Goal: Task Accomplishment & Management: Complete application form

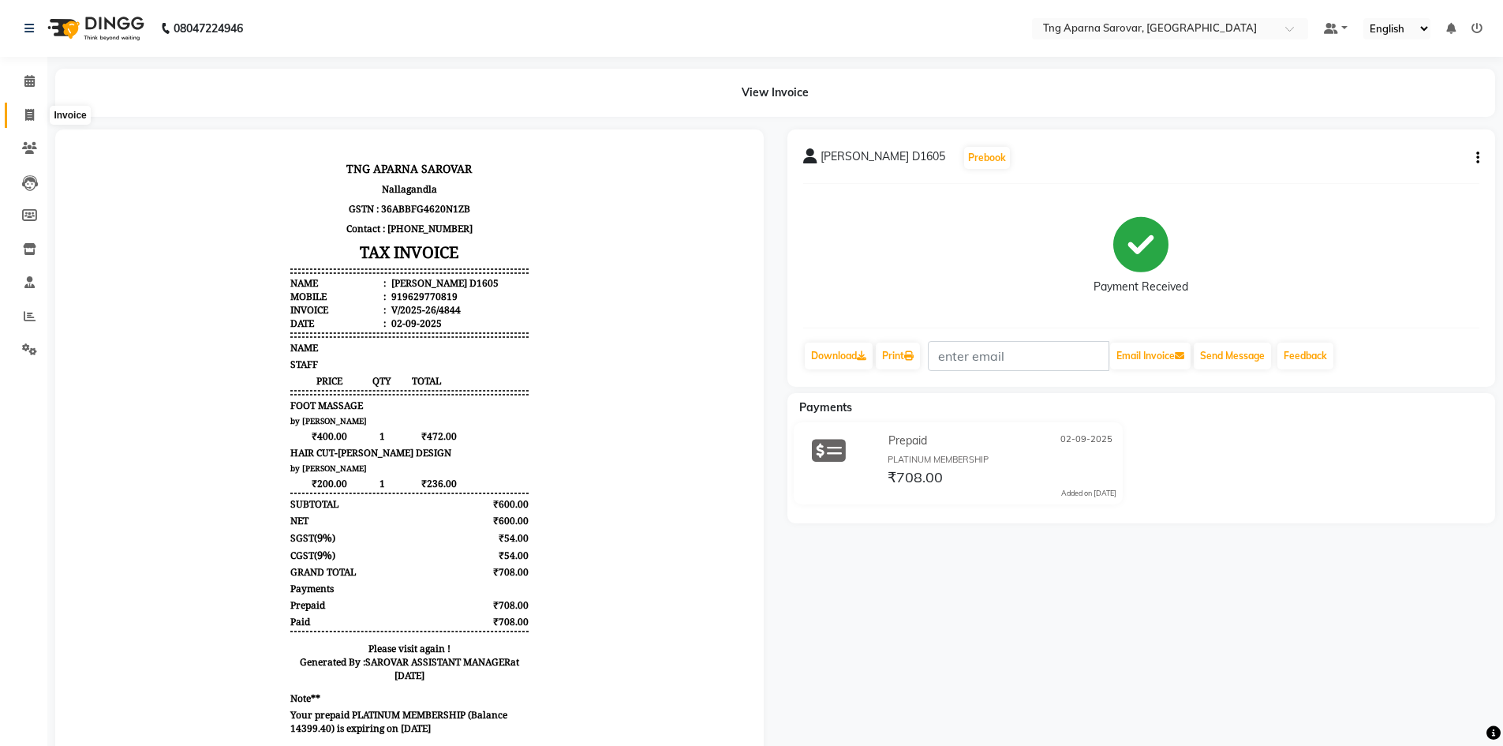
click at [27, 110] on icon at bounding box center [29, 115] width 9 height 12
select select "service"
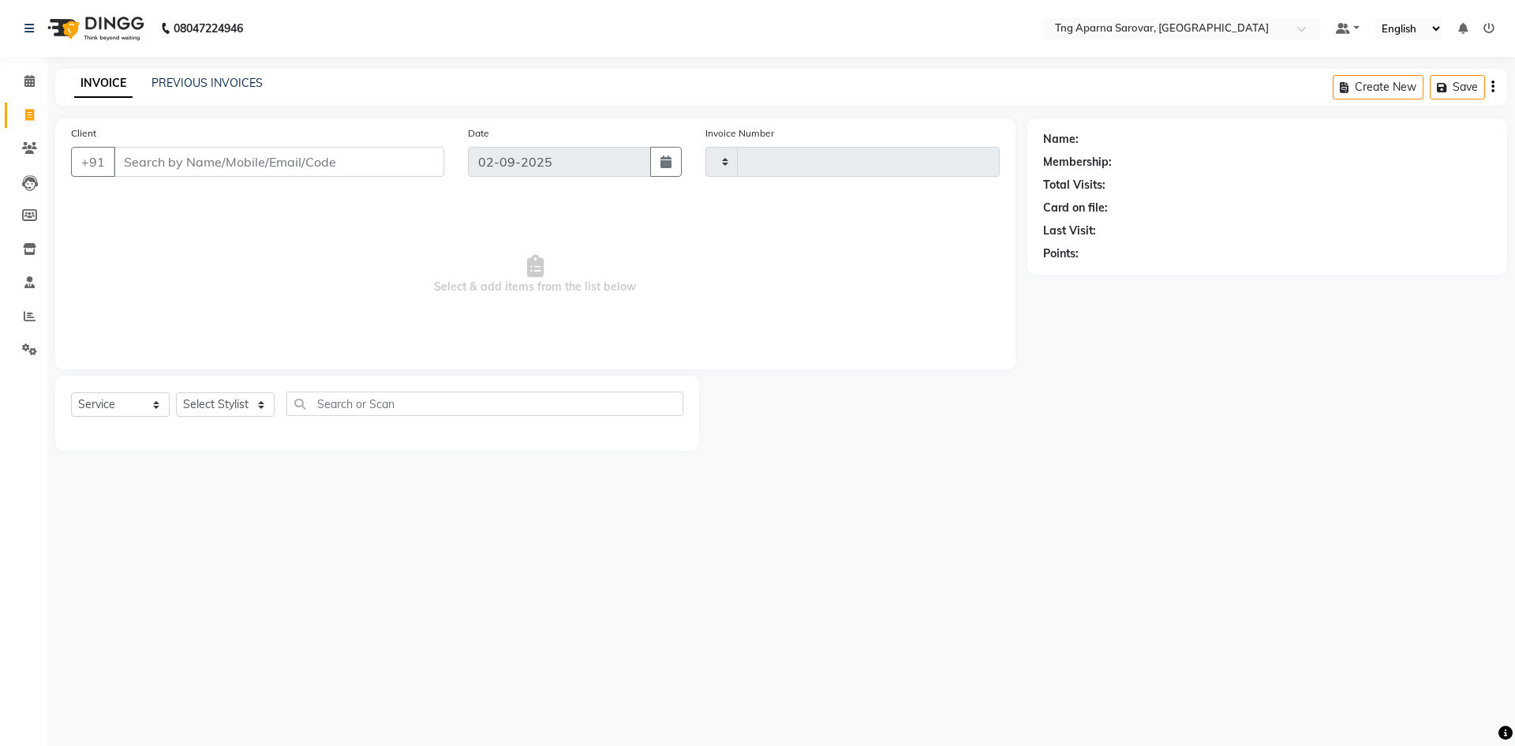
type input "4845"
select select "7390"
click at [208, 82] on link "PREVIOUS INVOICES" at bounding box center [206, 83] width 111 height 14
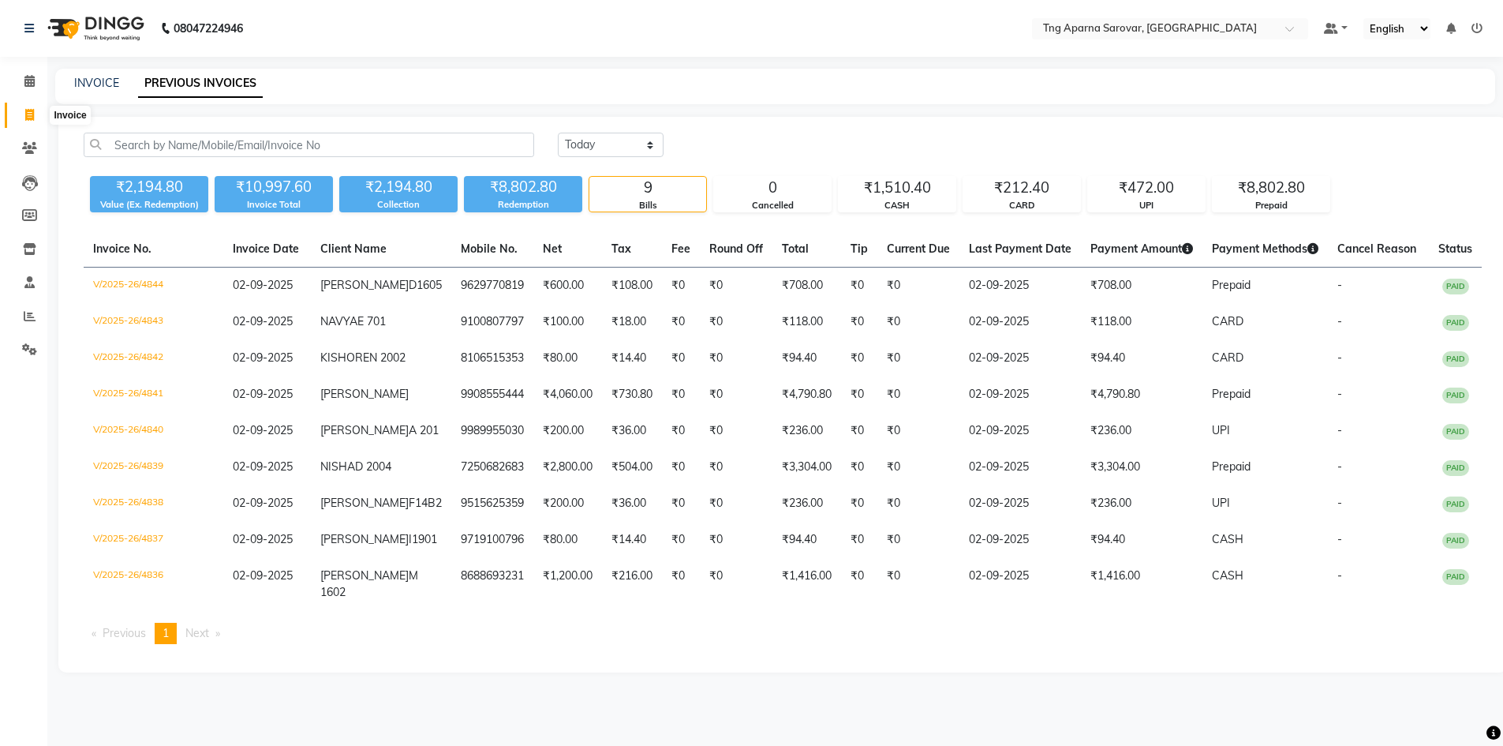
click at [26, 115] on icon at bounding box center [29, 115] width 9 height 12
select select "service"
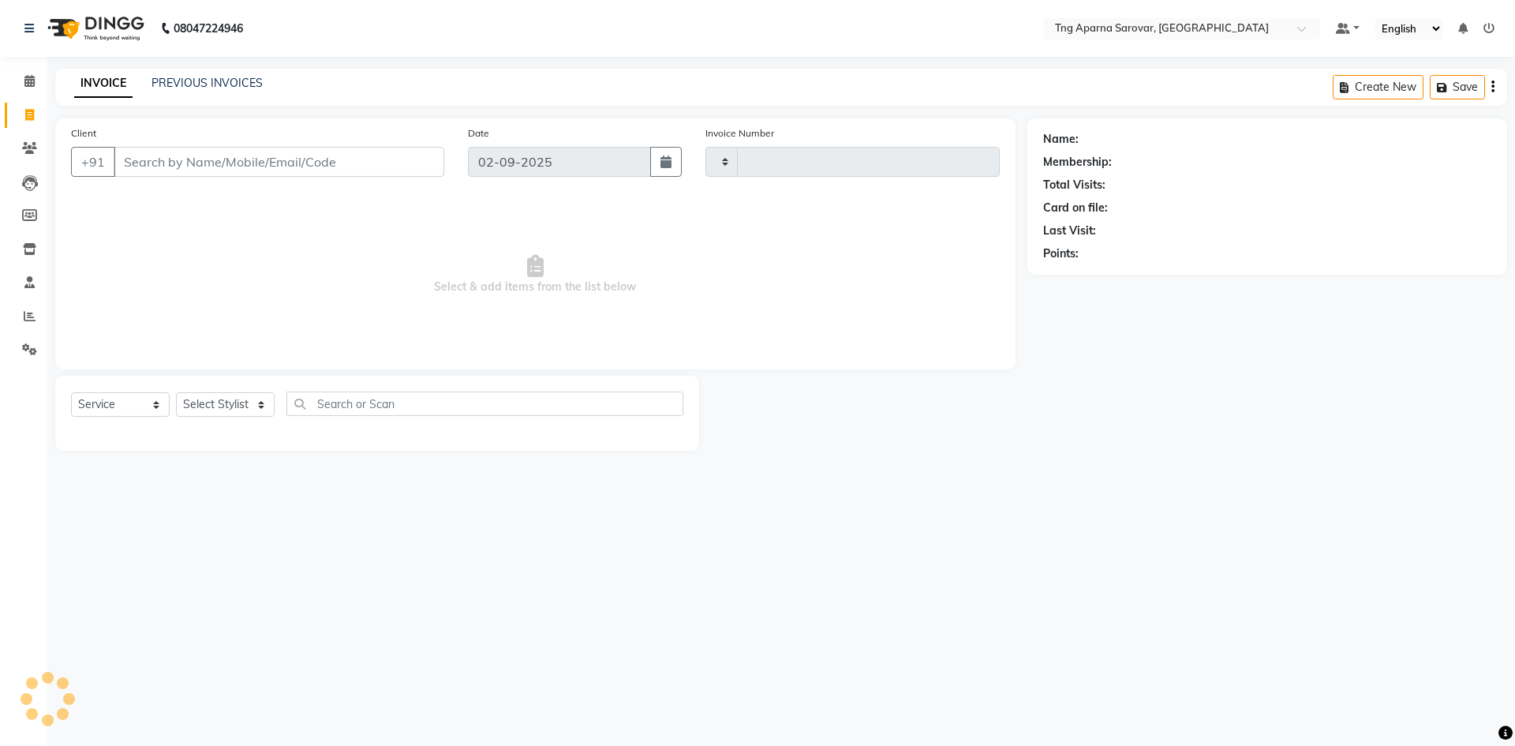
type input "4845"
select select "7390"
click at [1111, 520] on div "08047224946 Select Location × Tng Aparna Sarovar, Nallagandla Default Panel My …" at bounding box center [757, 373] width 1515 height 746
click at [142, 161] on input "Client" at bounding box center [279, 162] width 331 height 30
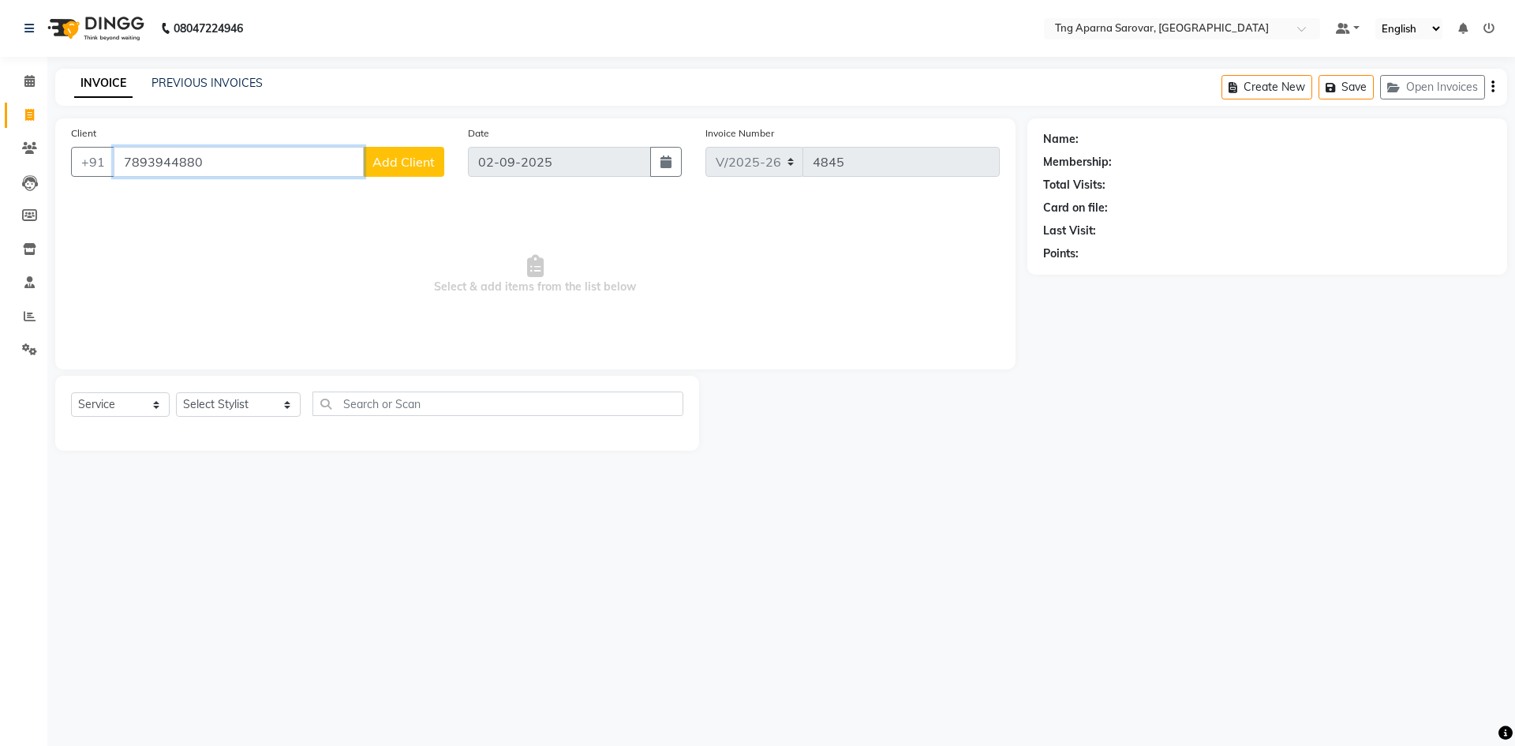
type input "7893944880"
click at [381, 168] on span "Add Client" at bounding box center [403, 162] width 62 height 16
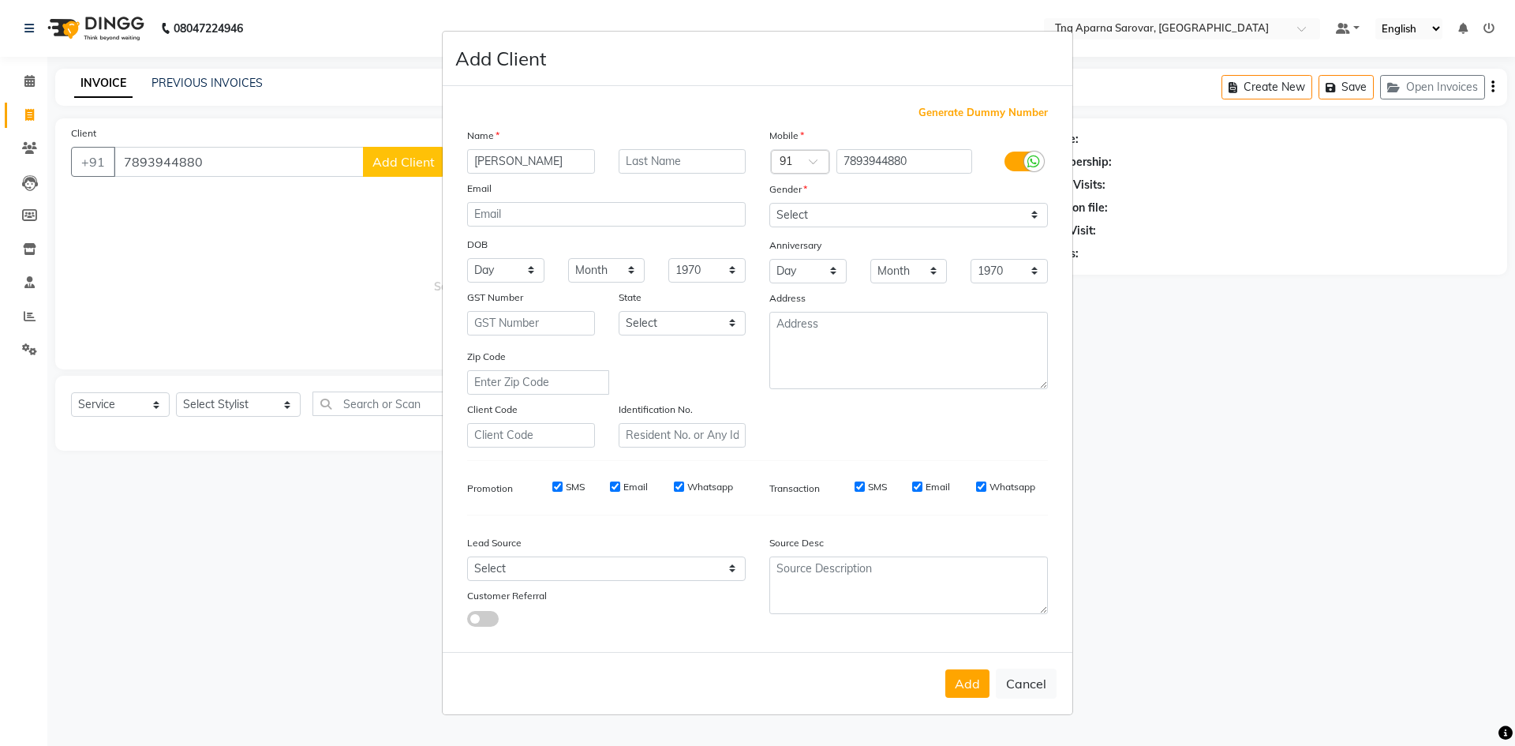
type input "[PERSON_NAME]"
type input "G101"
drag, startPoint x: 820, startPoint y: 219, endPoint x: 819, endPoint y: 226, distance: 7.9
click at [820, 219] on select "Select [DEMOGRAPHIC_DATA] [DEMOGRAPHIC_DATA] Other Prefer Not To Say" at bounding box center [908, 215] width 279 height 24
select select "[DEMOGRAPHIC_DATA]"
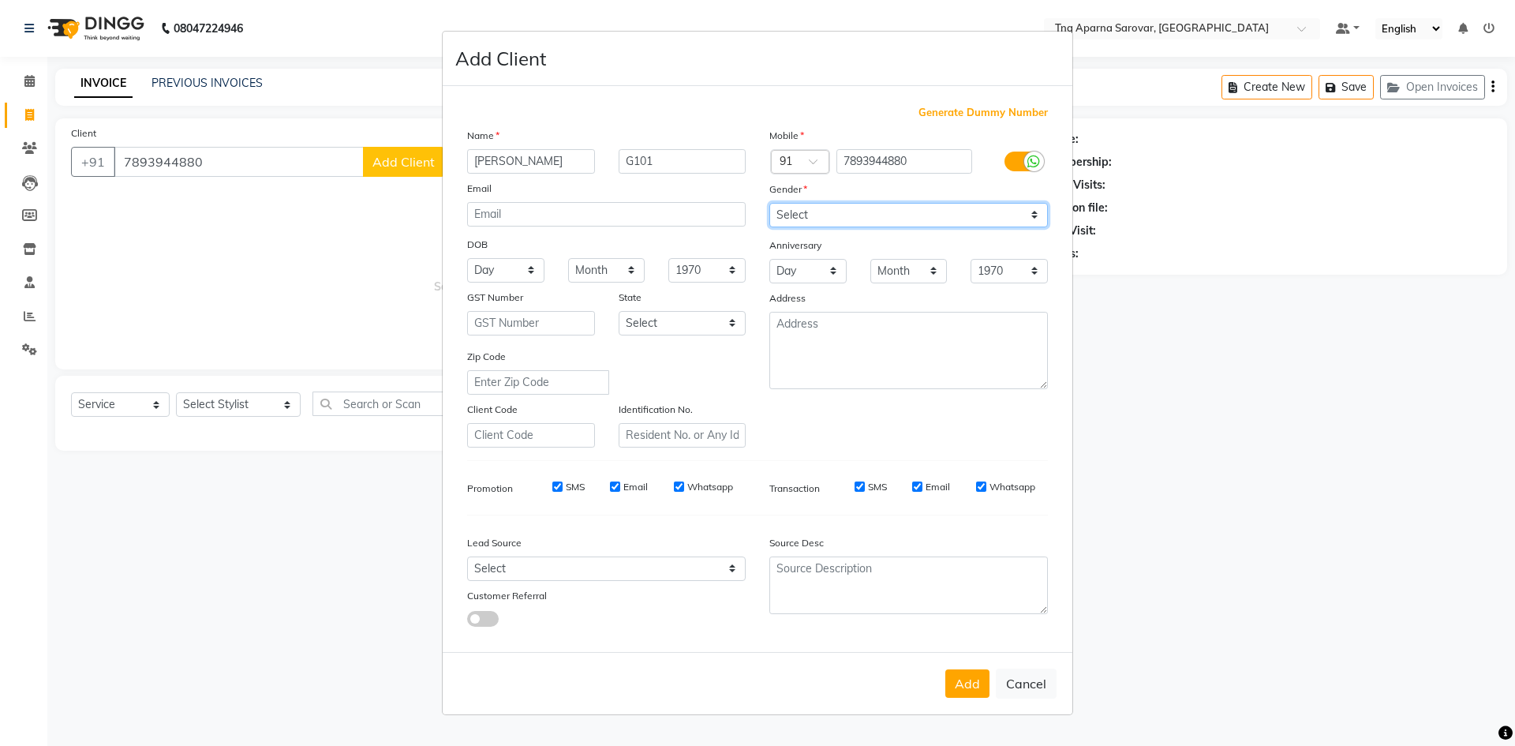
click at [769, 203] on select "Select [DEMOGRAPHIC_DATA] [DEMOGRAPHIC_DATA] Other Prefer Not To Say" at bounding box center [908, 215] width 279 height 24
click at [965, 680] on button "Add" at bounding box center [967, 683] width 44 height 28
select select
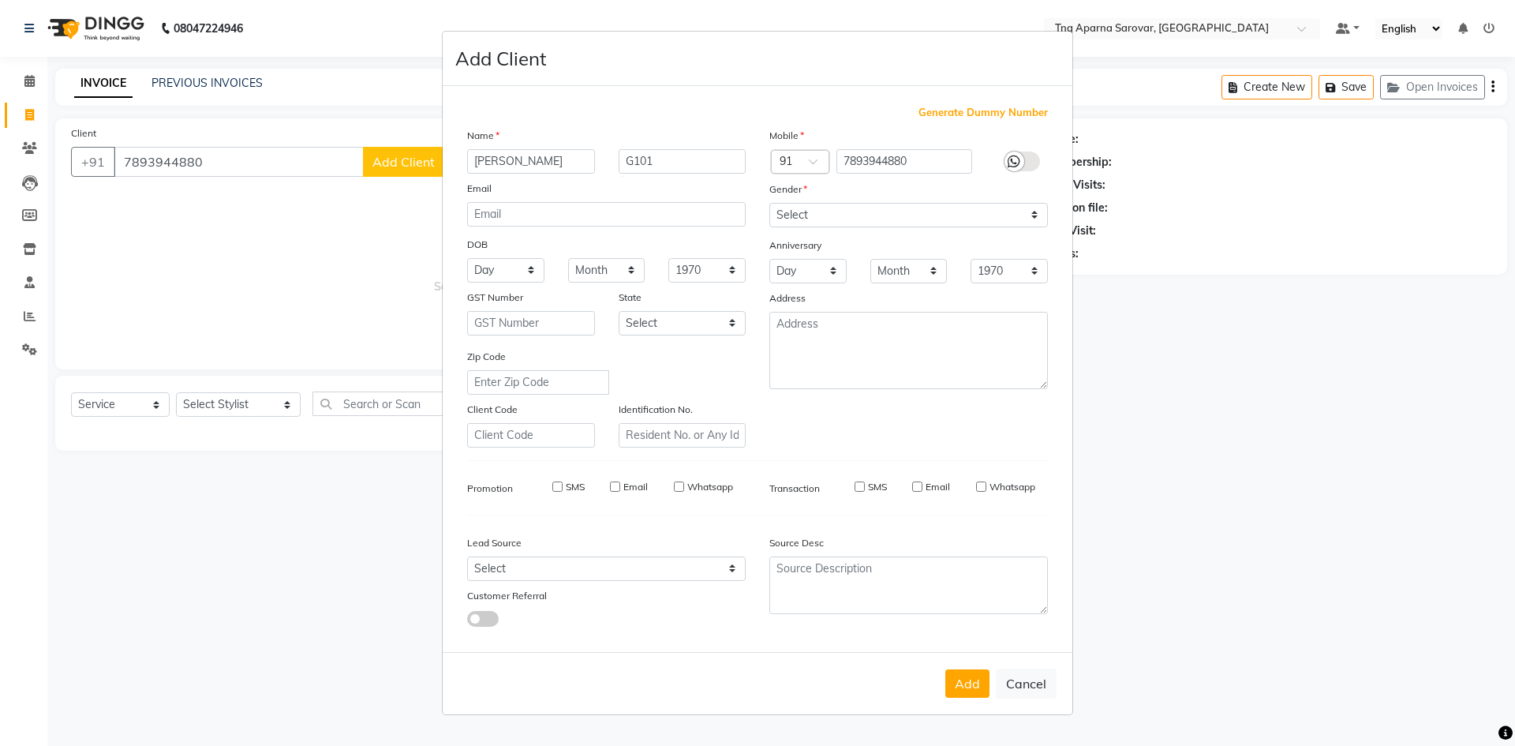
select select
checkbox input "false"
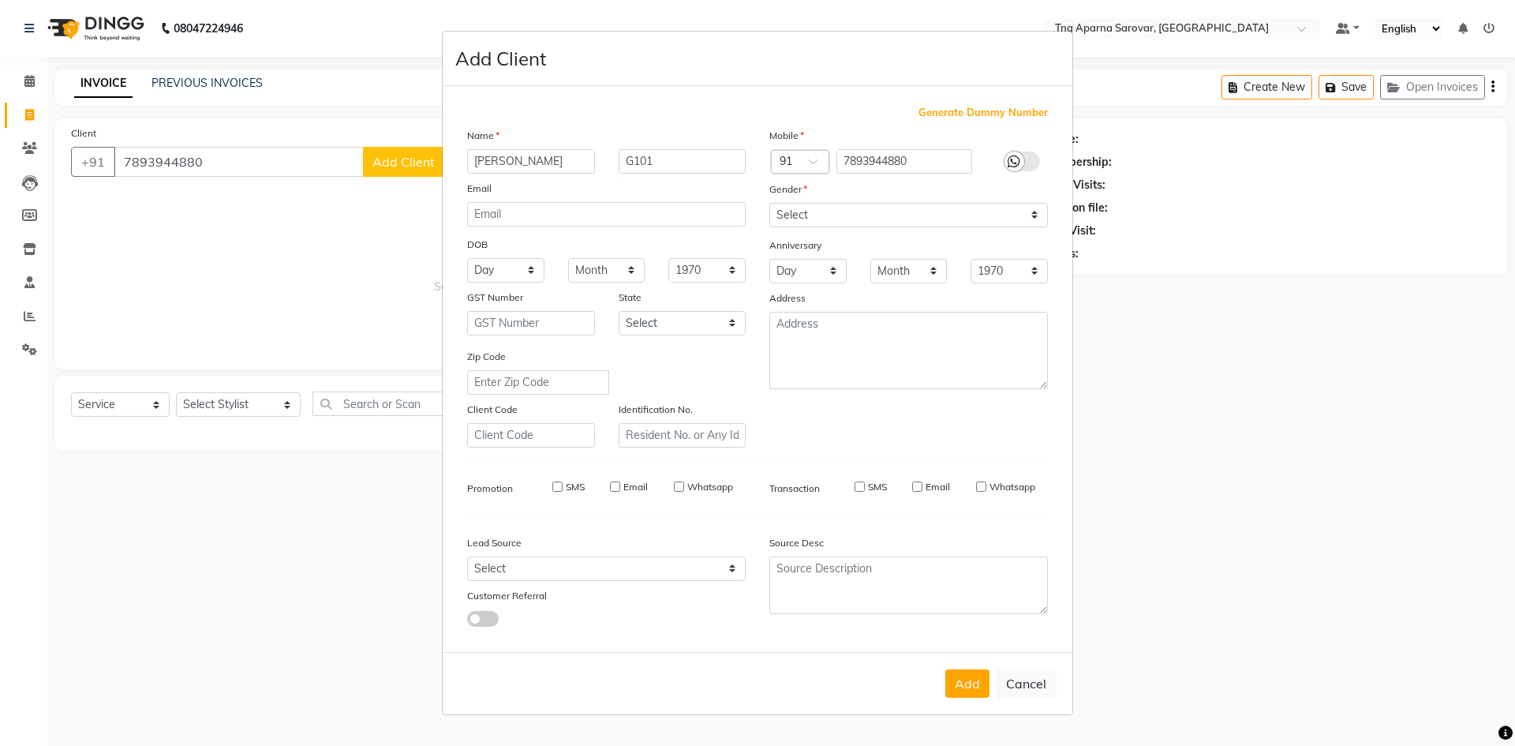
checkbox input "false"
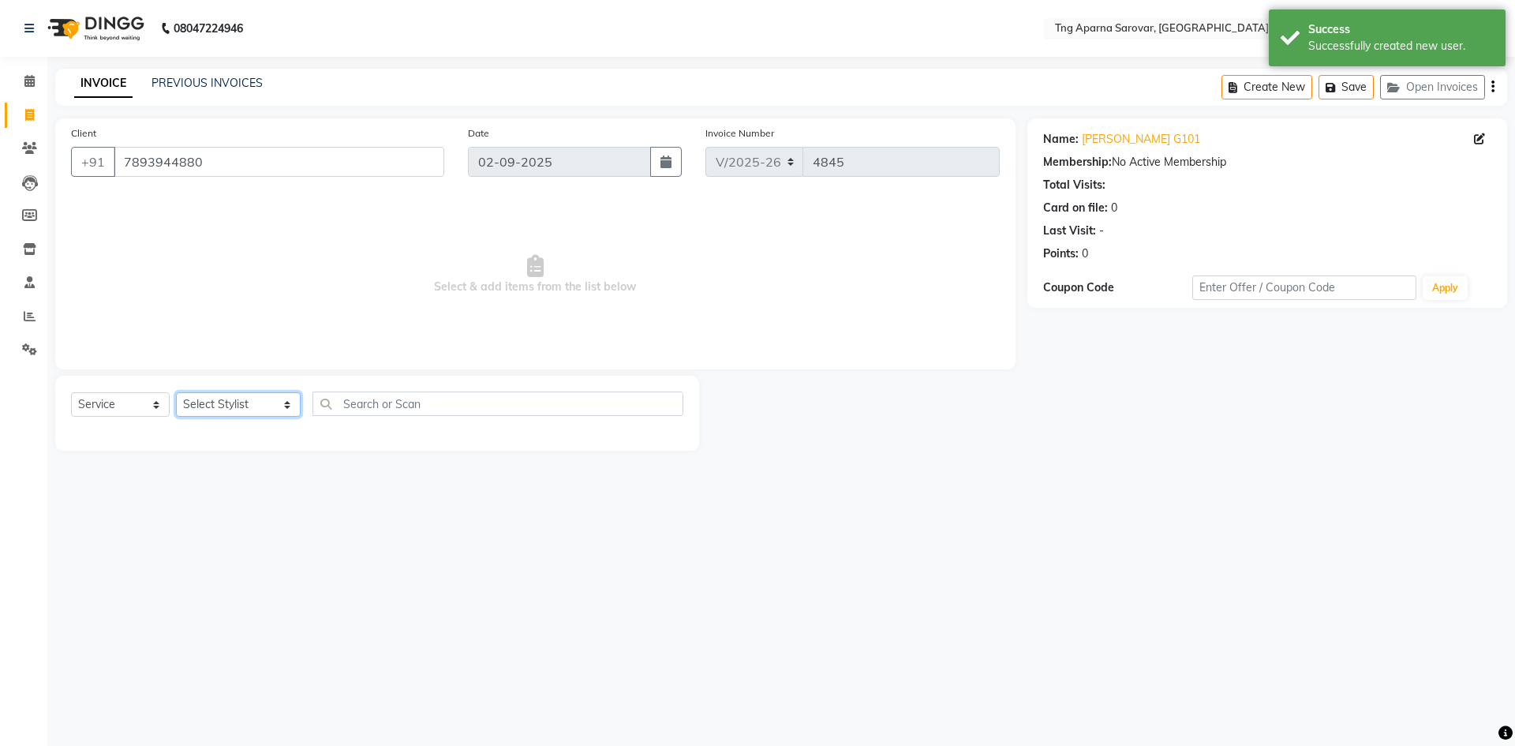
click at [275, 400] on select "Select Stylist [PERSON_NAME] [PERSON_NAME] MAM CHINNA DANISH KAIF [PERSON_NAME]…" at bounding box center [238, 404] width 125 height 24
select select "64166"
click at [176, 392] on select "Select Stylist [PERSON_NAME] [PERSON_NAME] MAM CHINNA DANISH KAIF [PERSON_NAME]…" at bounding box center [238, 404] width 125 height 24
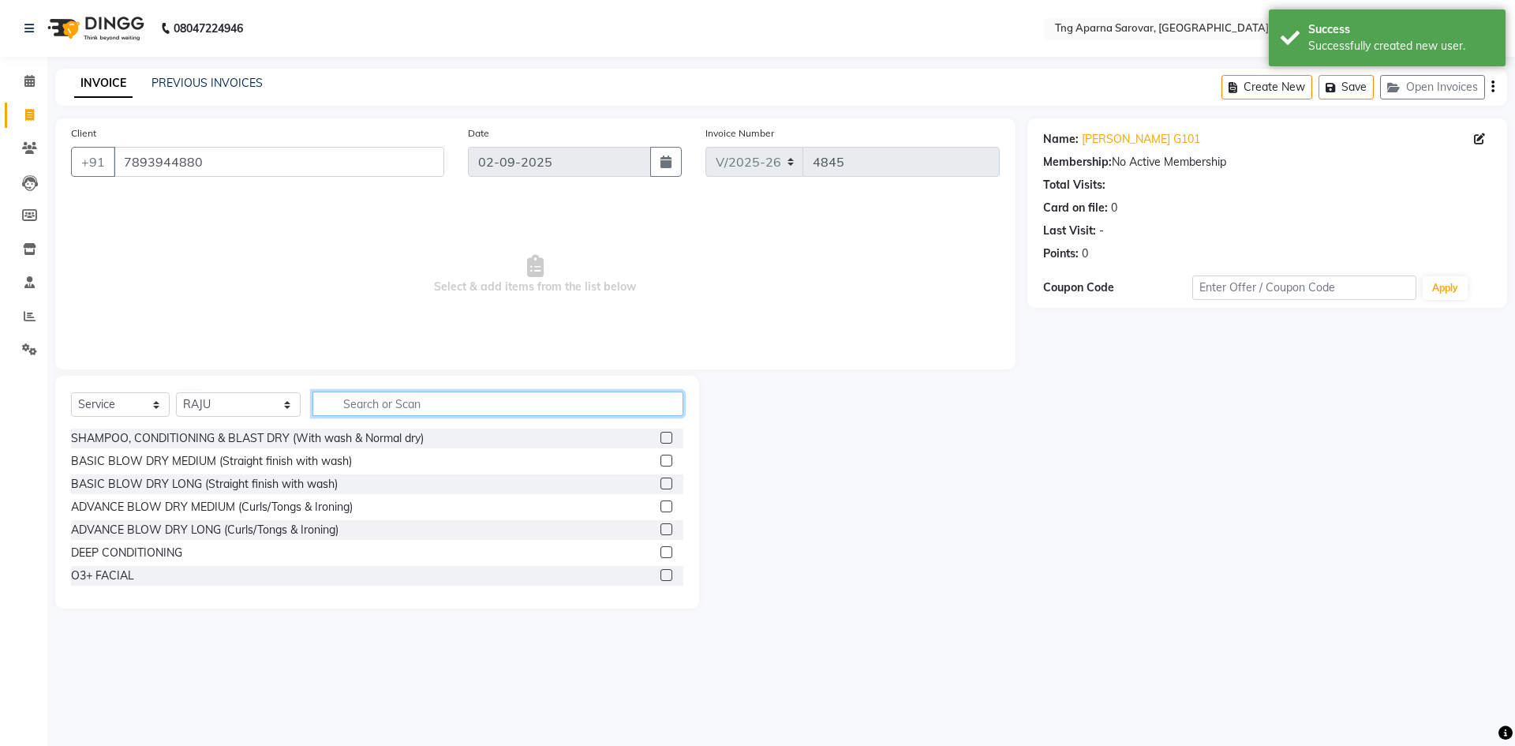
click at [424, 406] on input "text" at bounding box center [497, 403] width 371 height 24
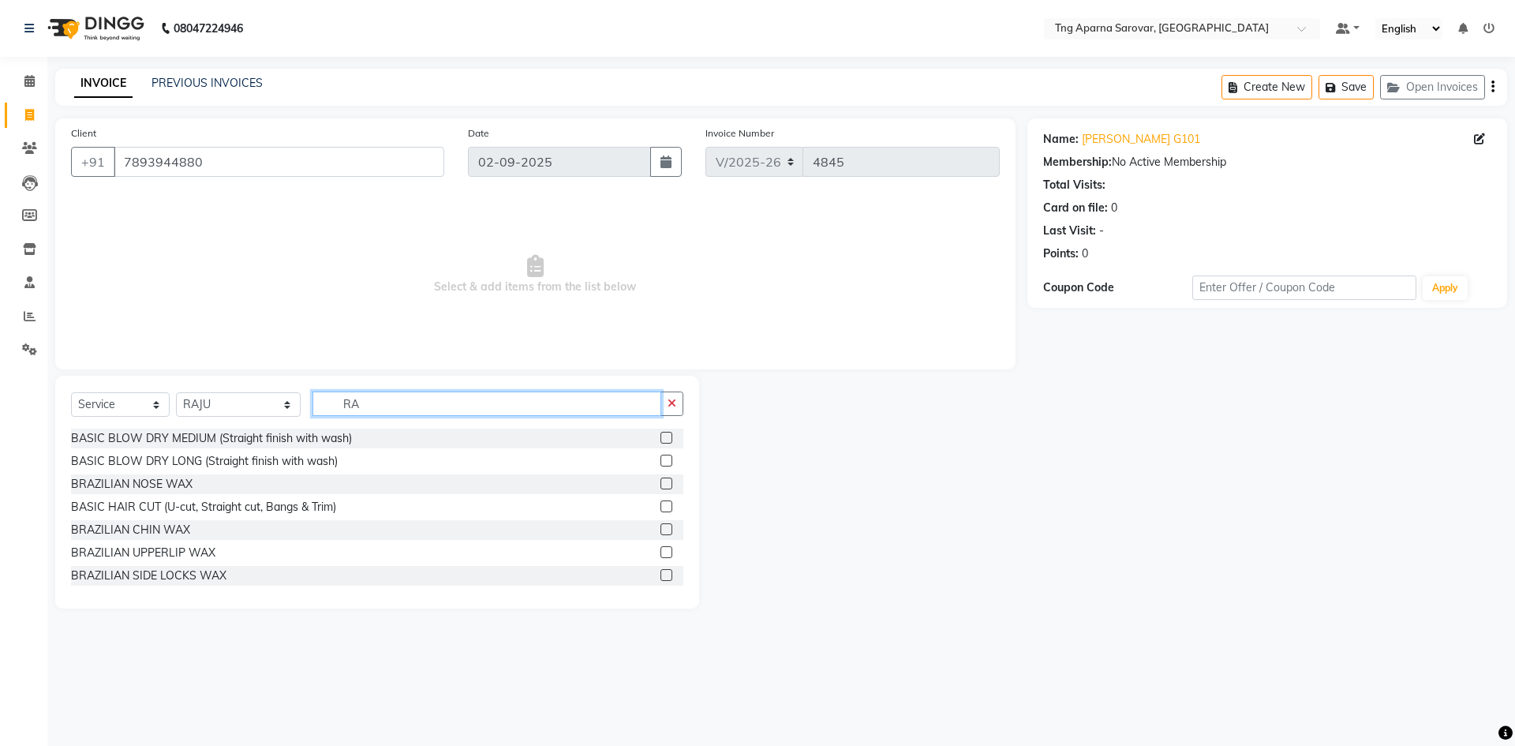
type input "R"
type input "HAIR"
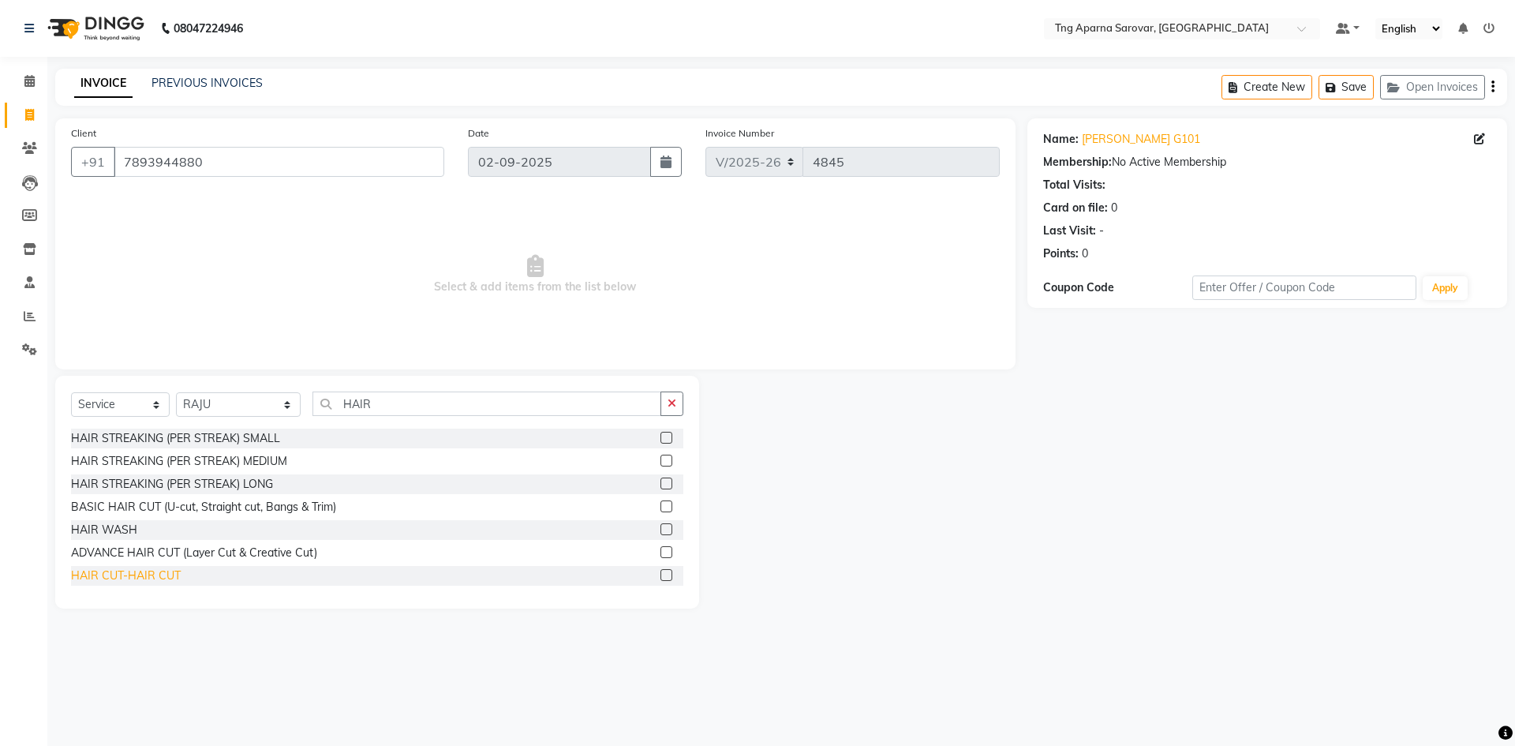
click at [163, 575] on div "HAIR CUT-HAIR CUT" at bounding box center [126, 575] width 110 height 17
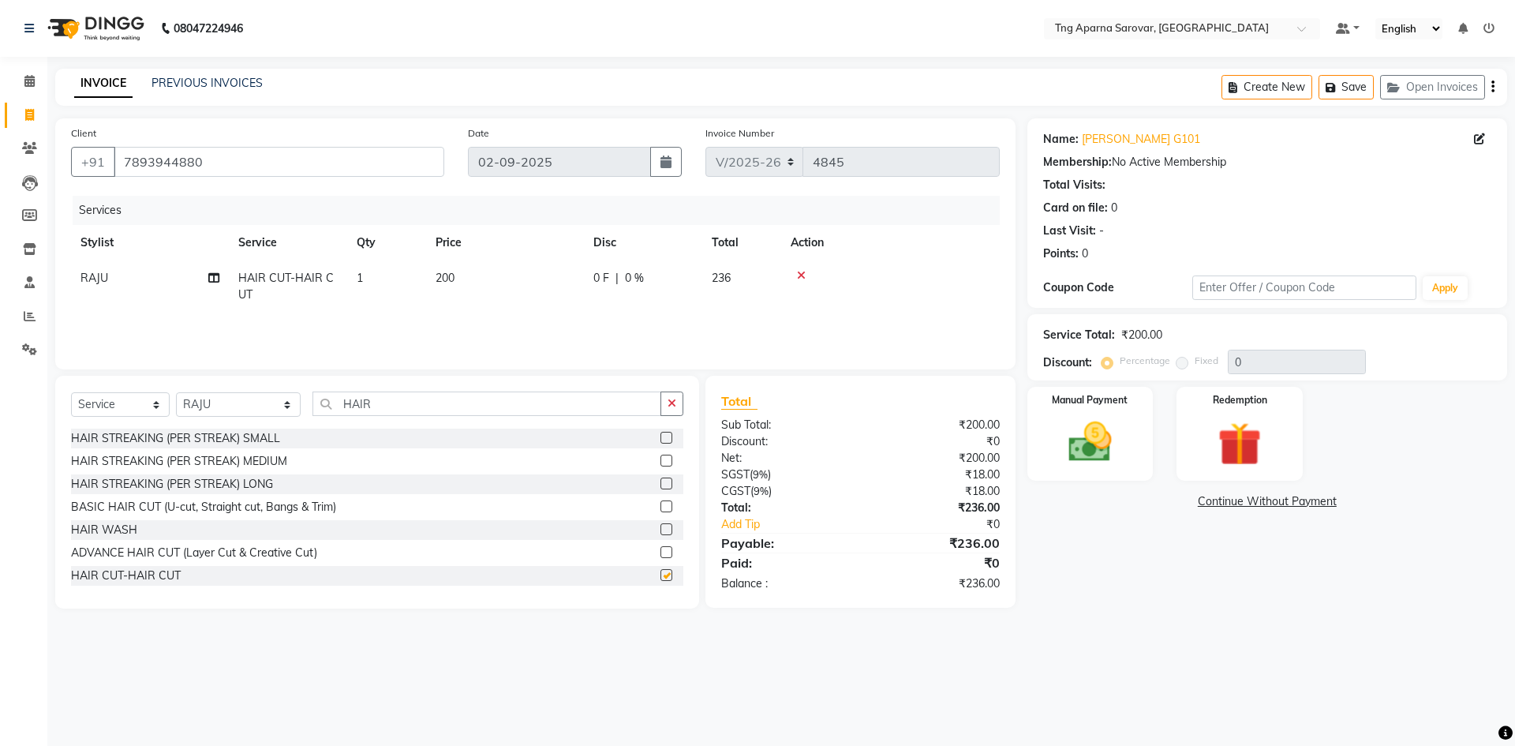
checkbox input "false"
click at [1085, 451] on img at bounding box center [1089, 442] width 73 height 52
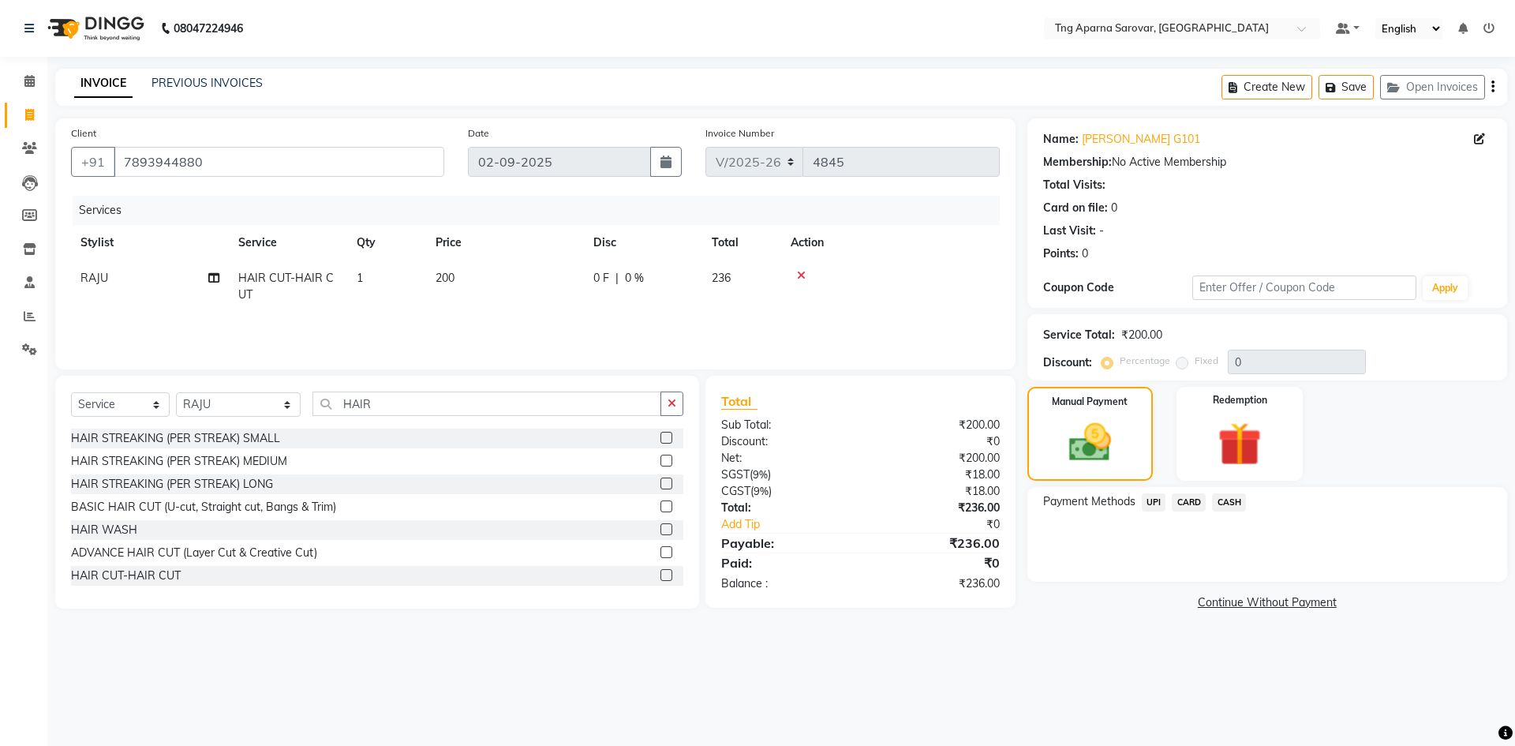
click at [1146, 502] on span "UPI" at bounding box center [1154, 502] width 24 height 18
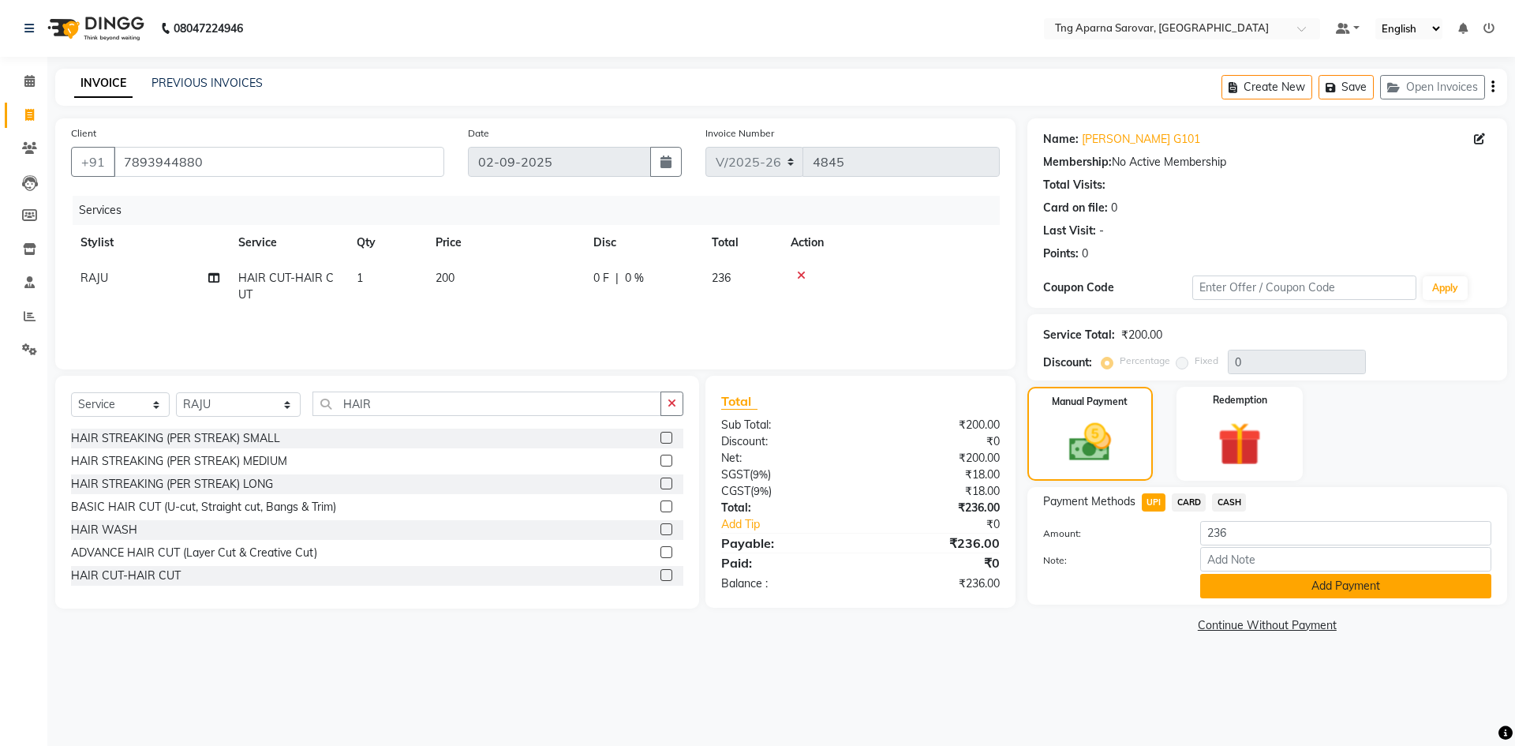
click at [1250, 593] on button "Add Payment" at bounding box center [1345, 586] width 291 height 24
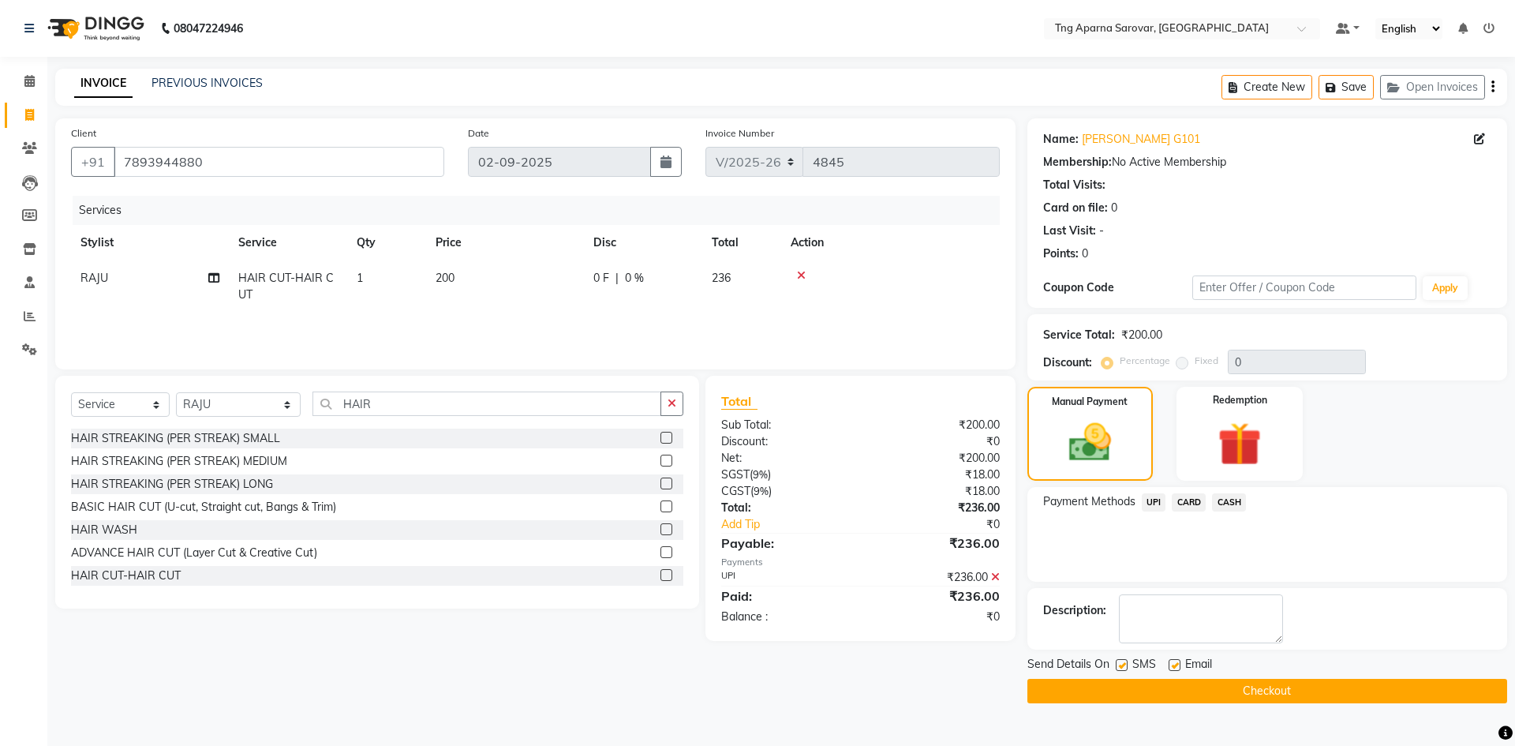
click at [1196, 697] on button "Checkout" at bounding box center [1267, 691] width 480 height 24
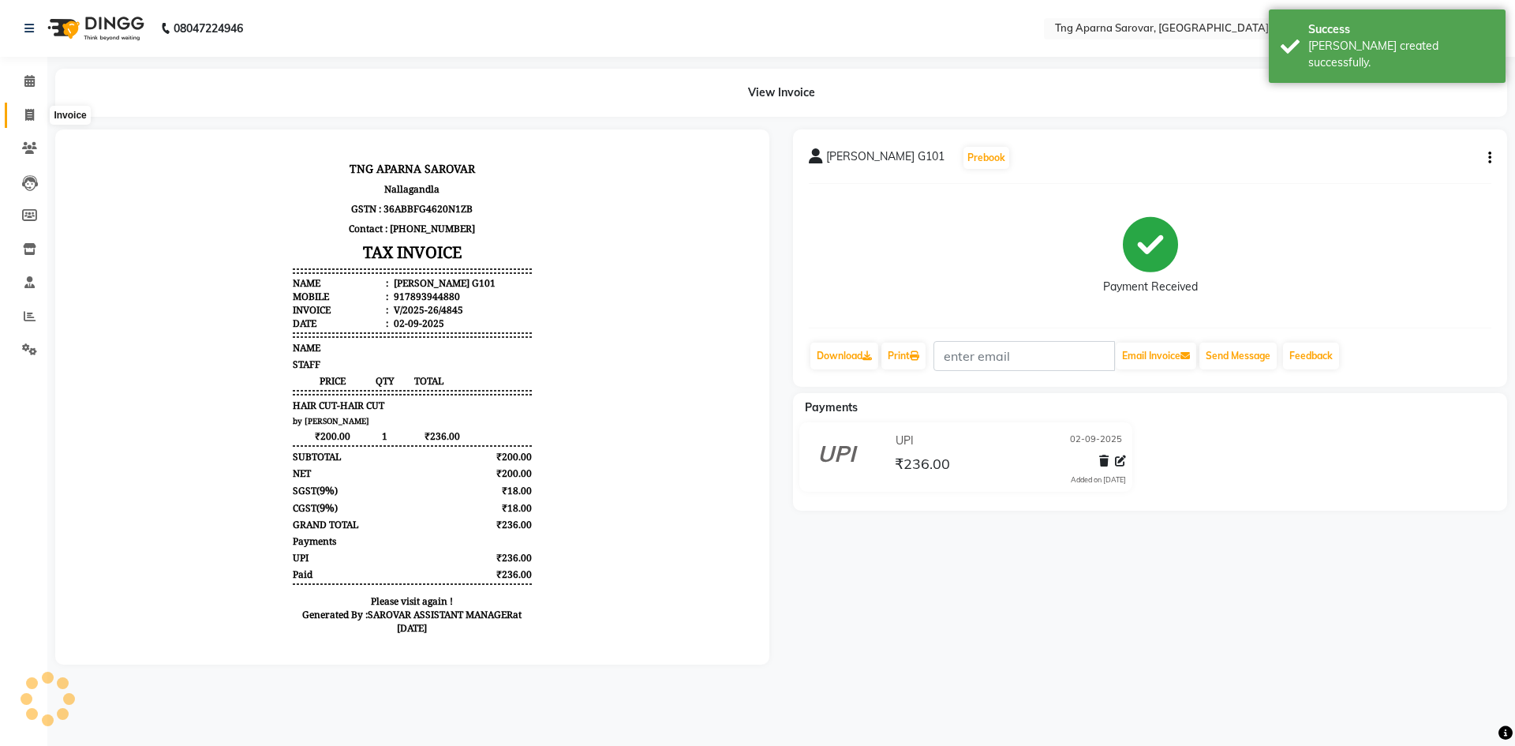
click at [28, 121] on span at bounding box center [30, 116] width 28 height 18
select select "7390"
select select "service"
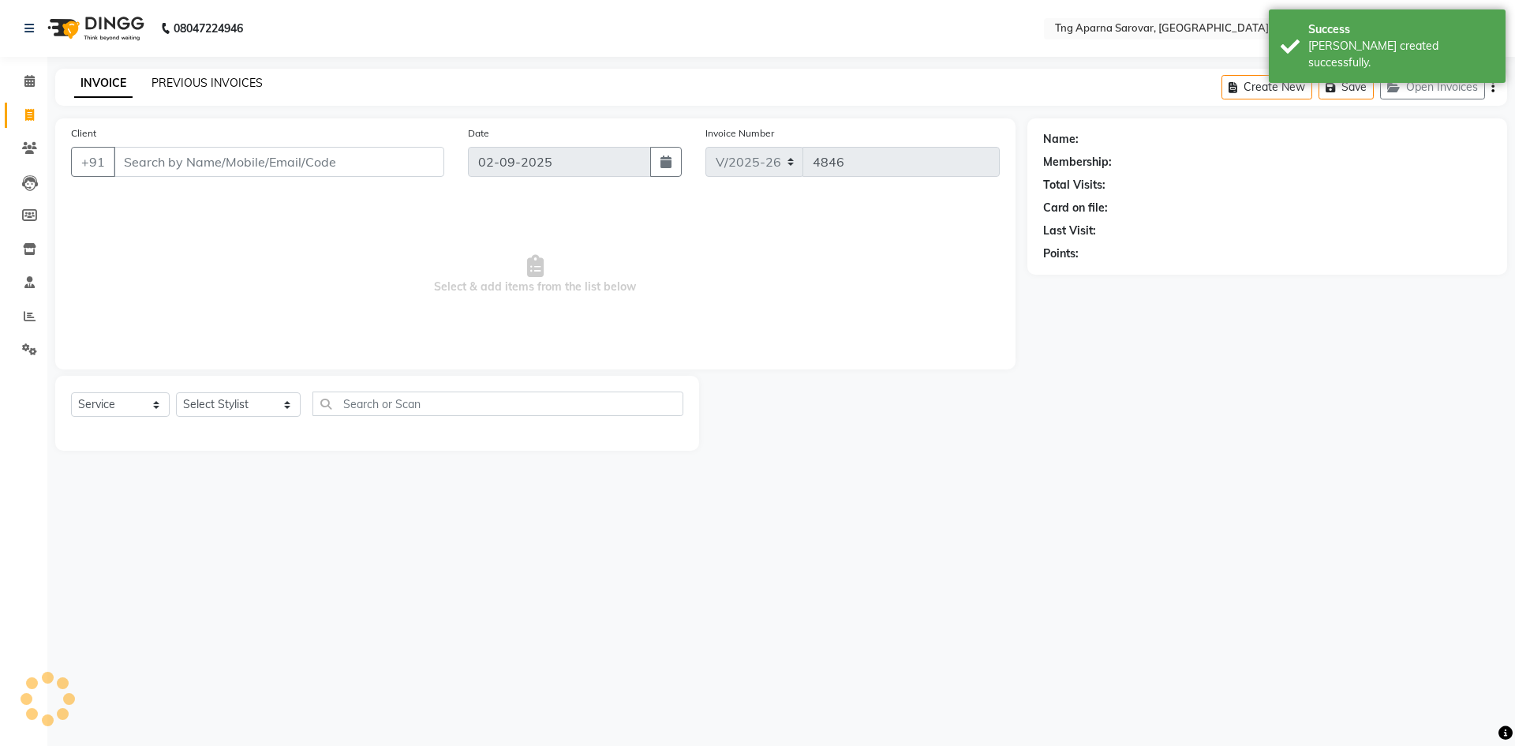
click at [204, 80] on link "PREVIOUS INVOICES" at bounding box center [206, 83] width 111 height 14
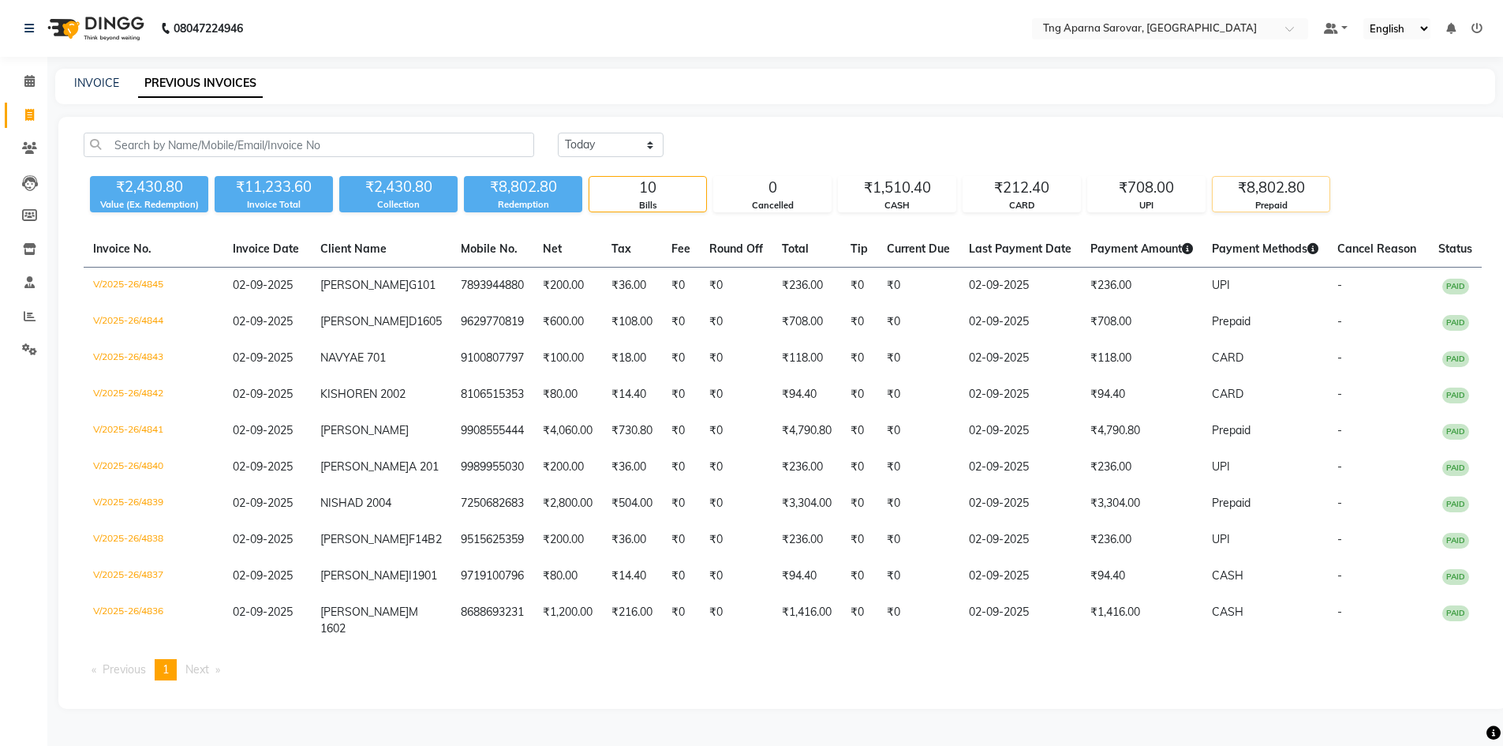
click at [1259, 181] on div "₹8,802.80" at bounding box center [1271, 188] width 117 height 22
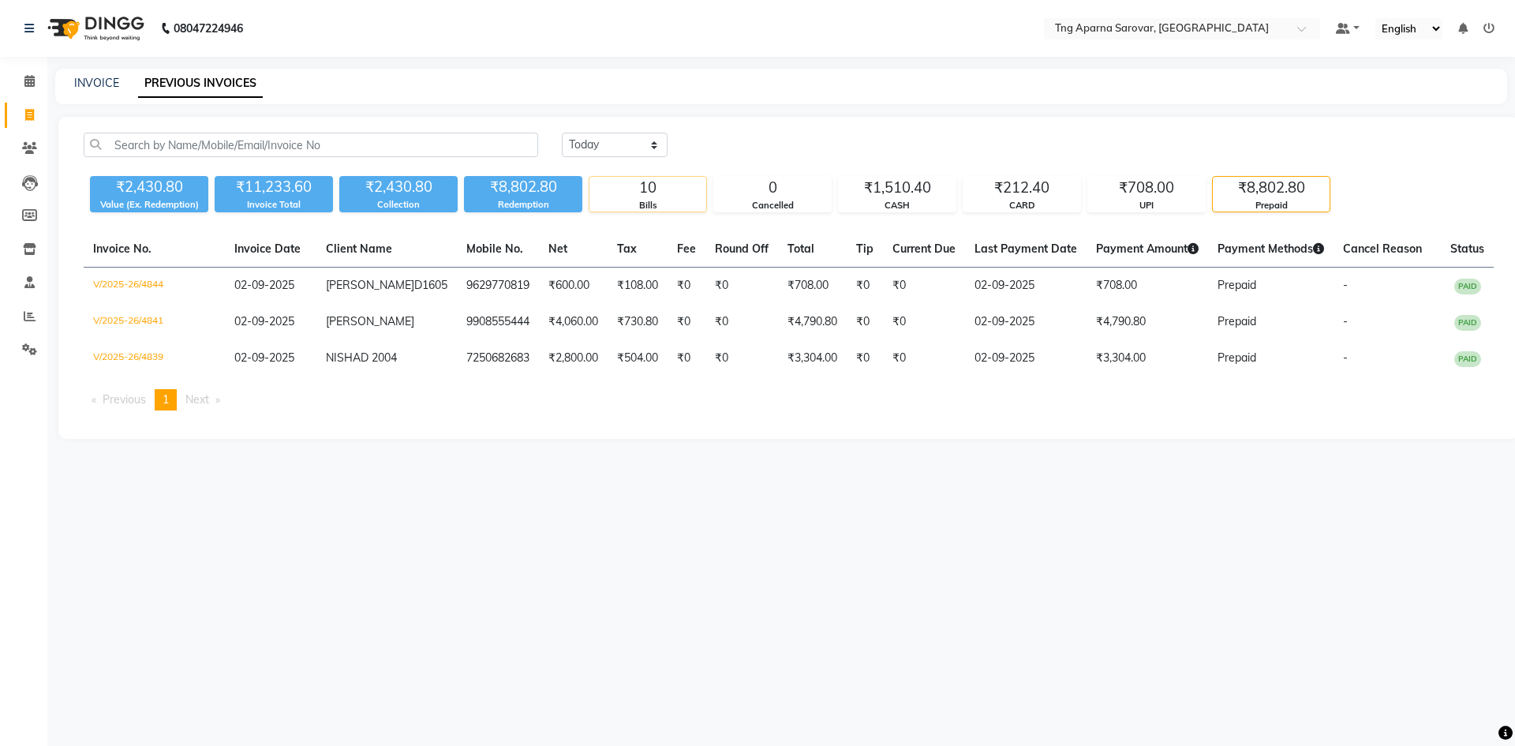
click at [603, 187] on div "10" at bounding box center [647, 188] width 117 height 22
